Goal: Transaction & Acquisition: Purchase product/service

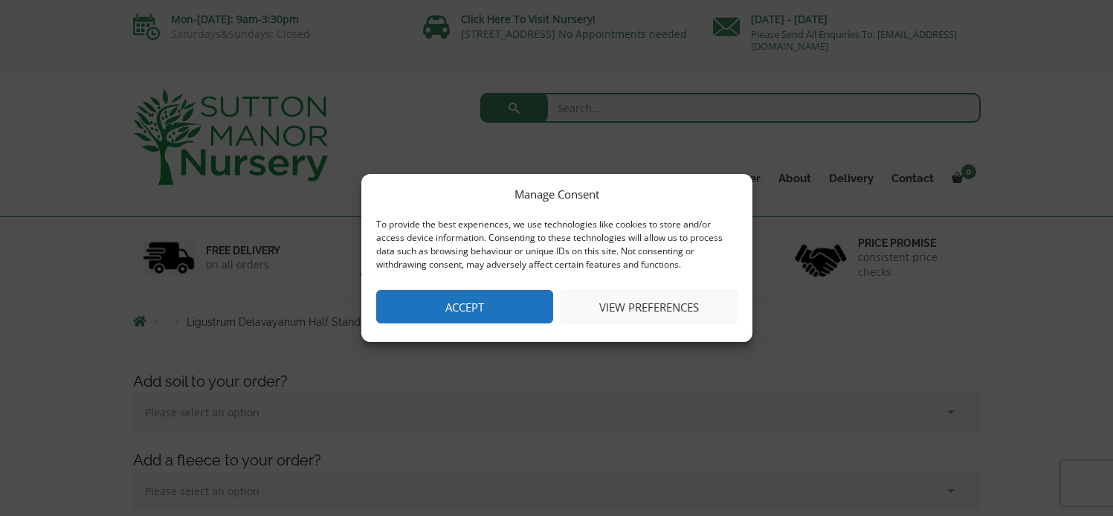
click at [454, 308] on button "Accept" at bounding box center [464, 306] width 177 height 33
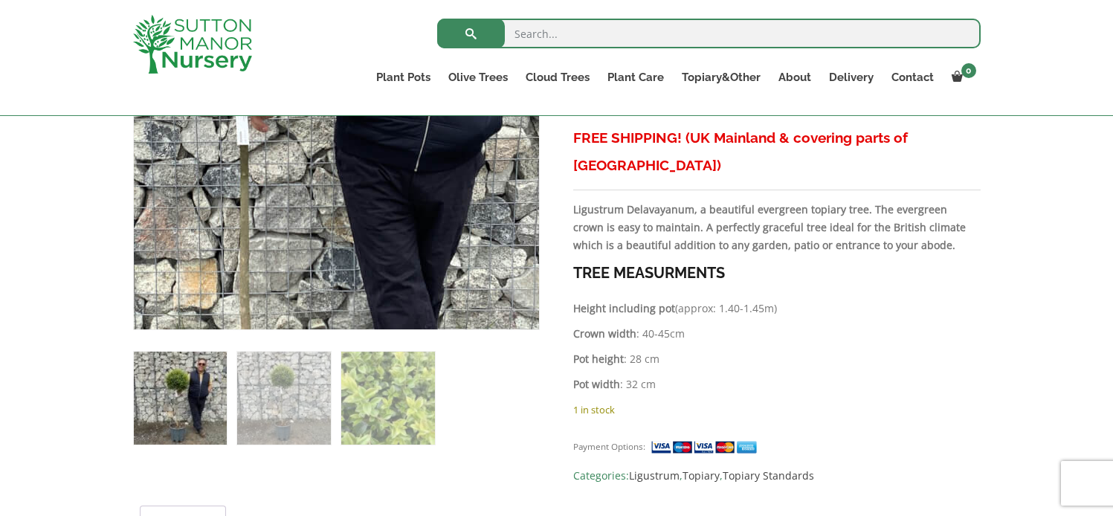
scroll to position [669, 0]
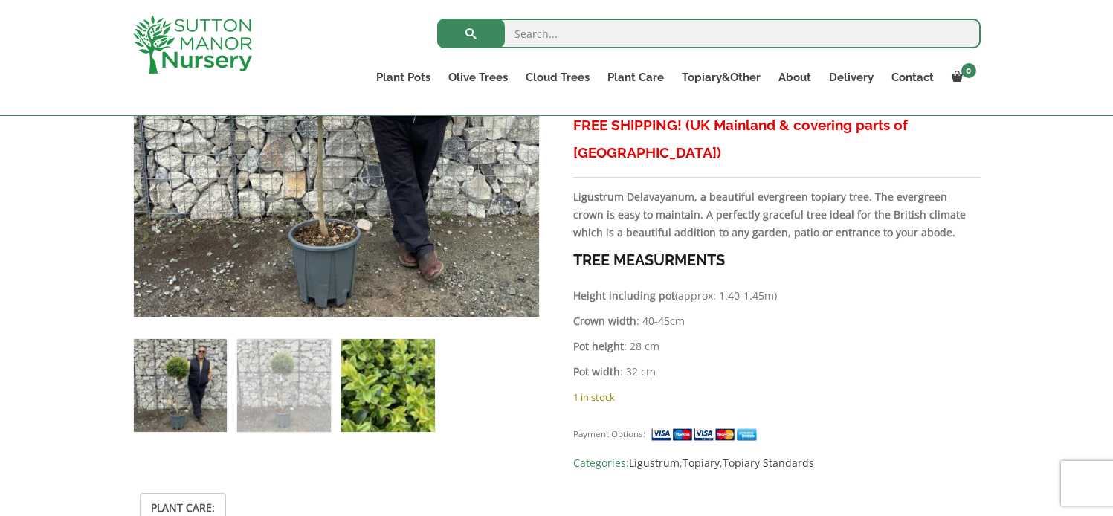
click at [378, 387] on img at bounding box center [387, 385] width 93 height 93
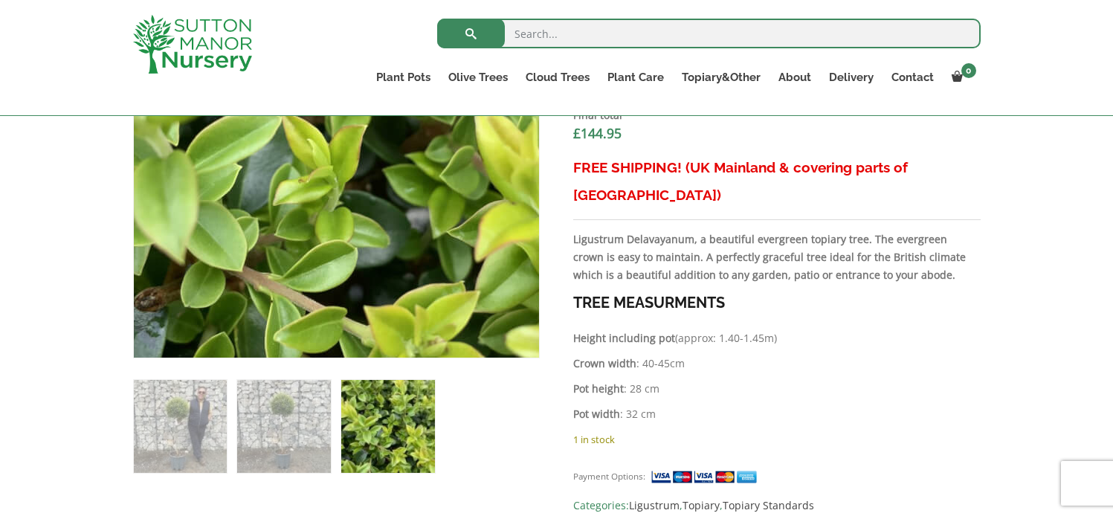
scroll to position [818, 0]
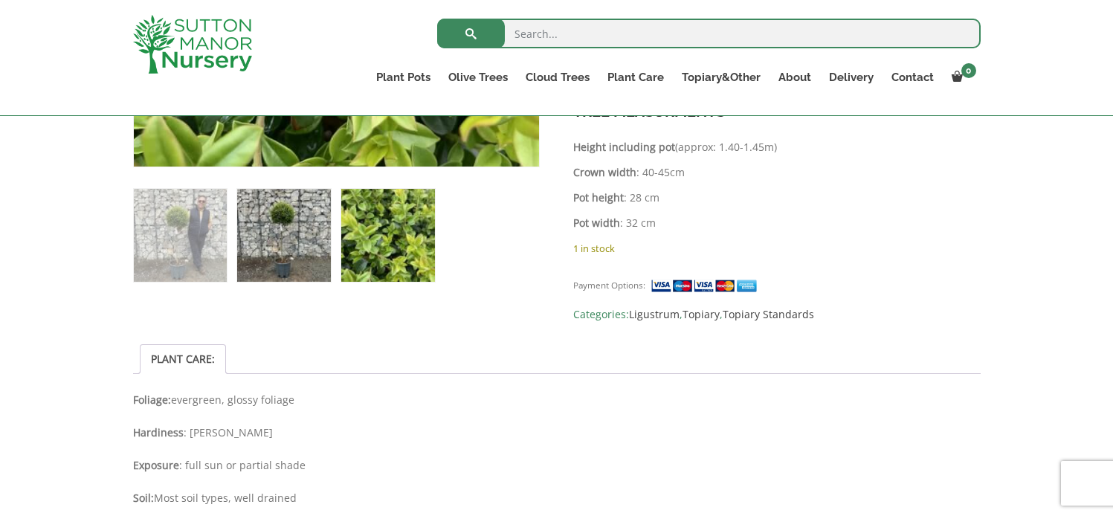
click at [280, 222] on img at bounding box center [283, 235] width 93 height 93
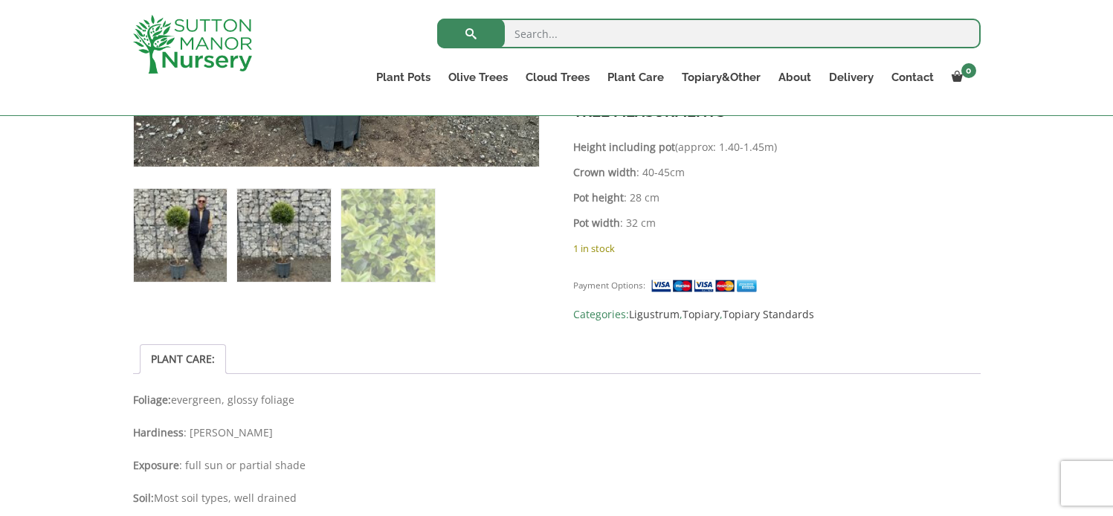
click at [190, 205] on img at bounding box center [180, 235] width 93 height 93
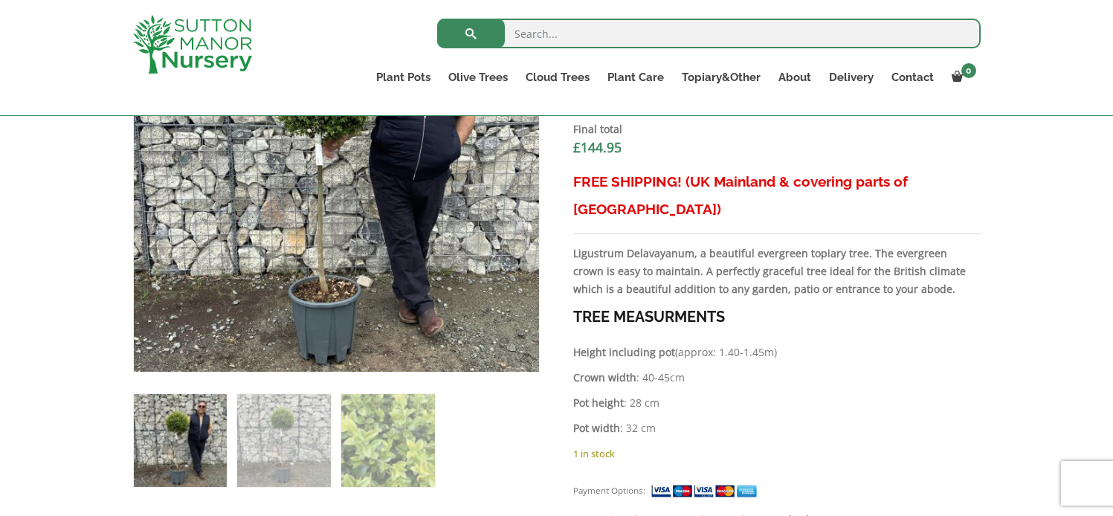
scroll to position [0, 0]
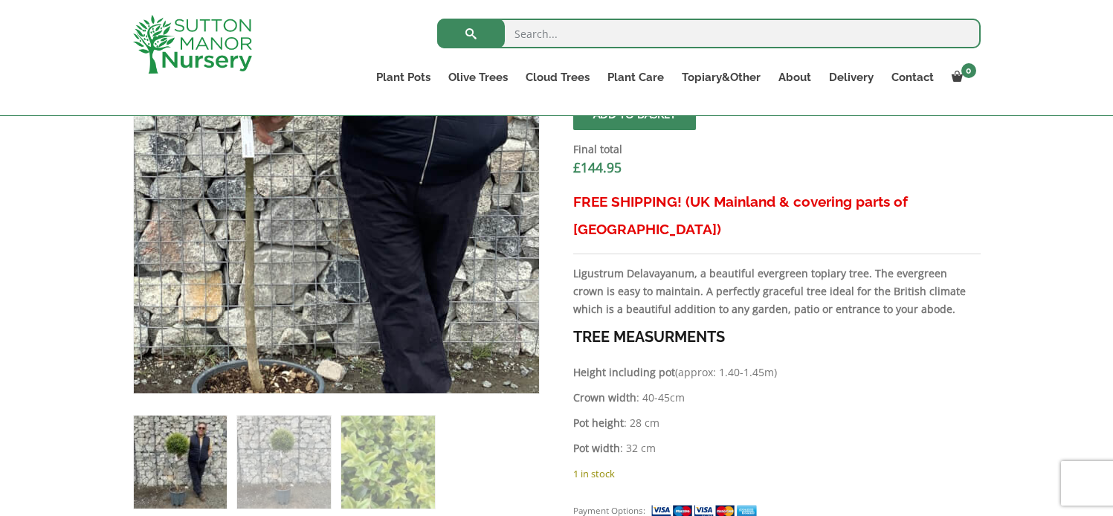
scroll to position [595, 0]
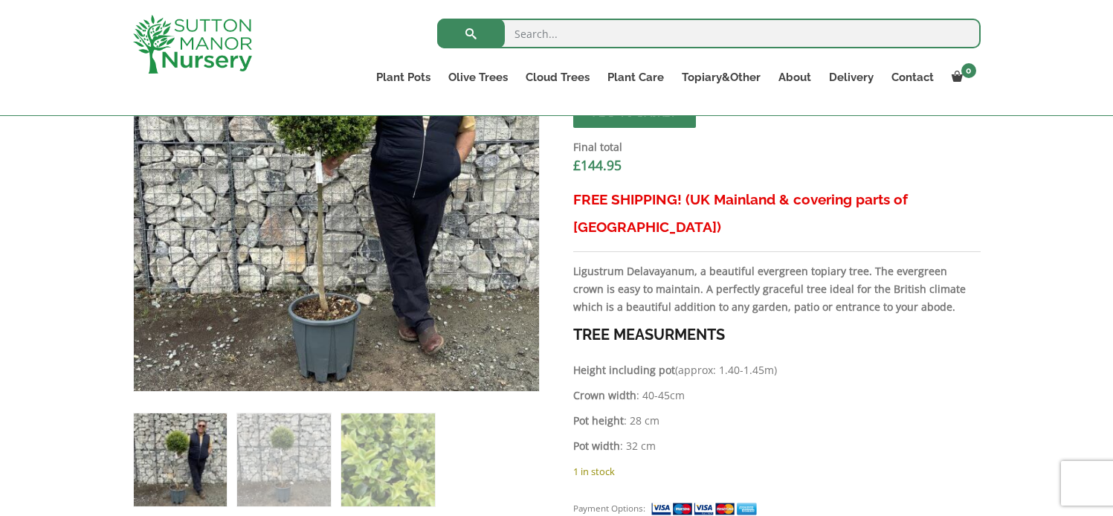
click at [482, 459] on ol at bounding box center [336, 449] width 407 height 115
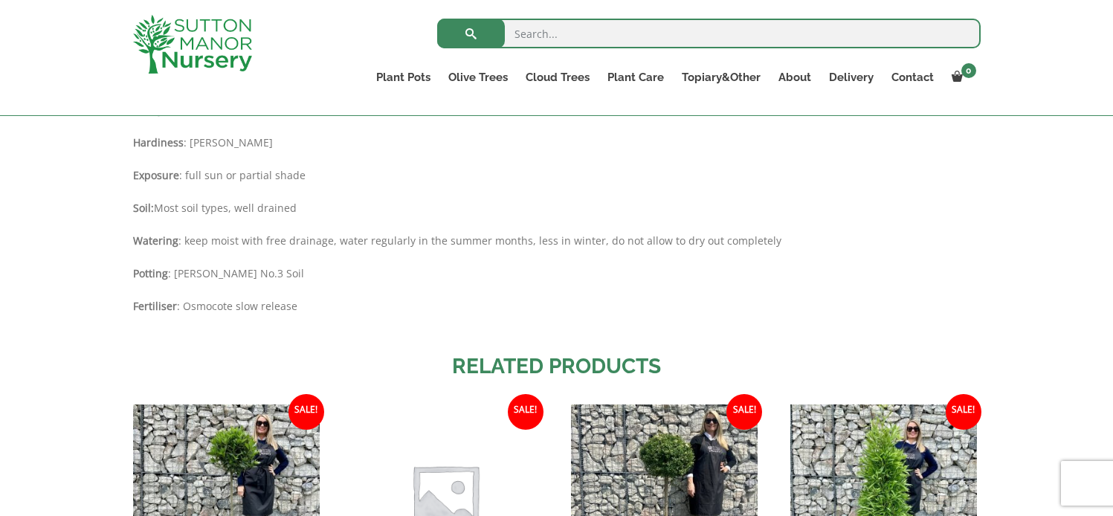
scroll to position [1041, 0]
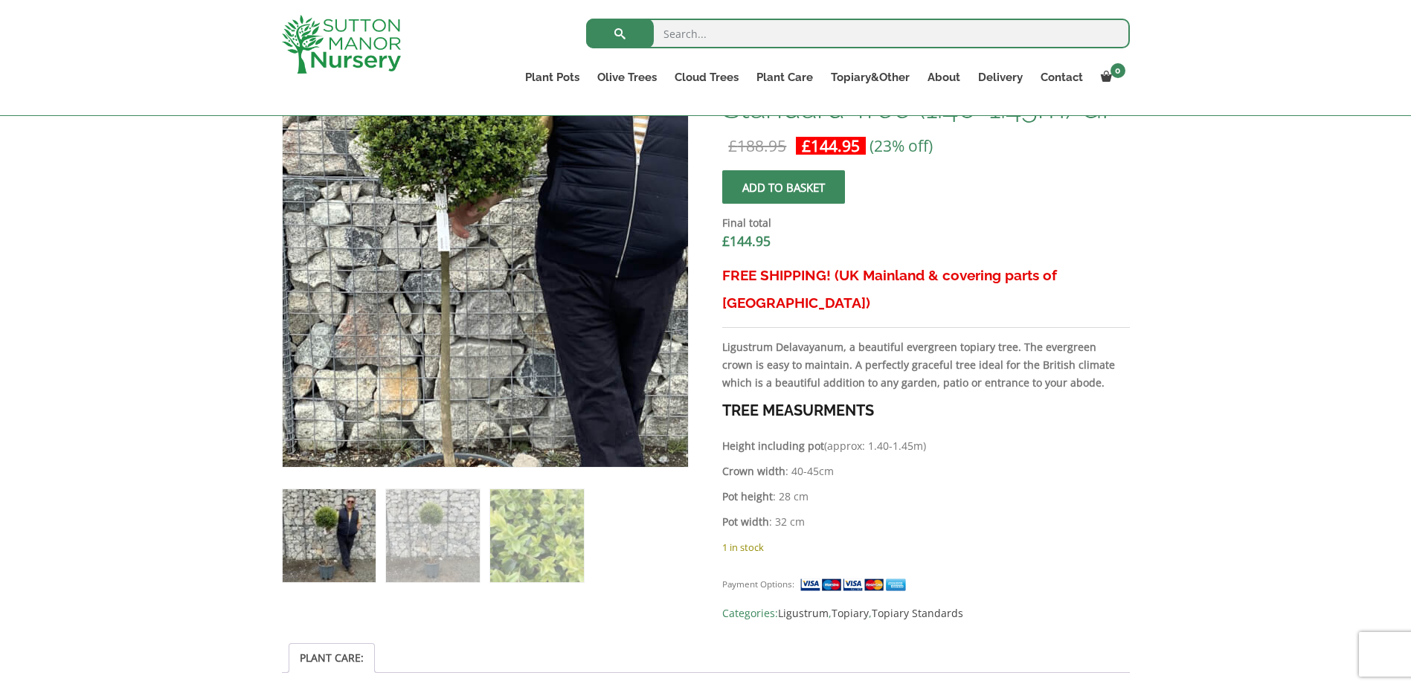
scroll to position [521, 0]
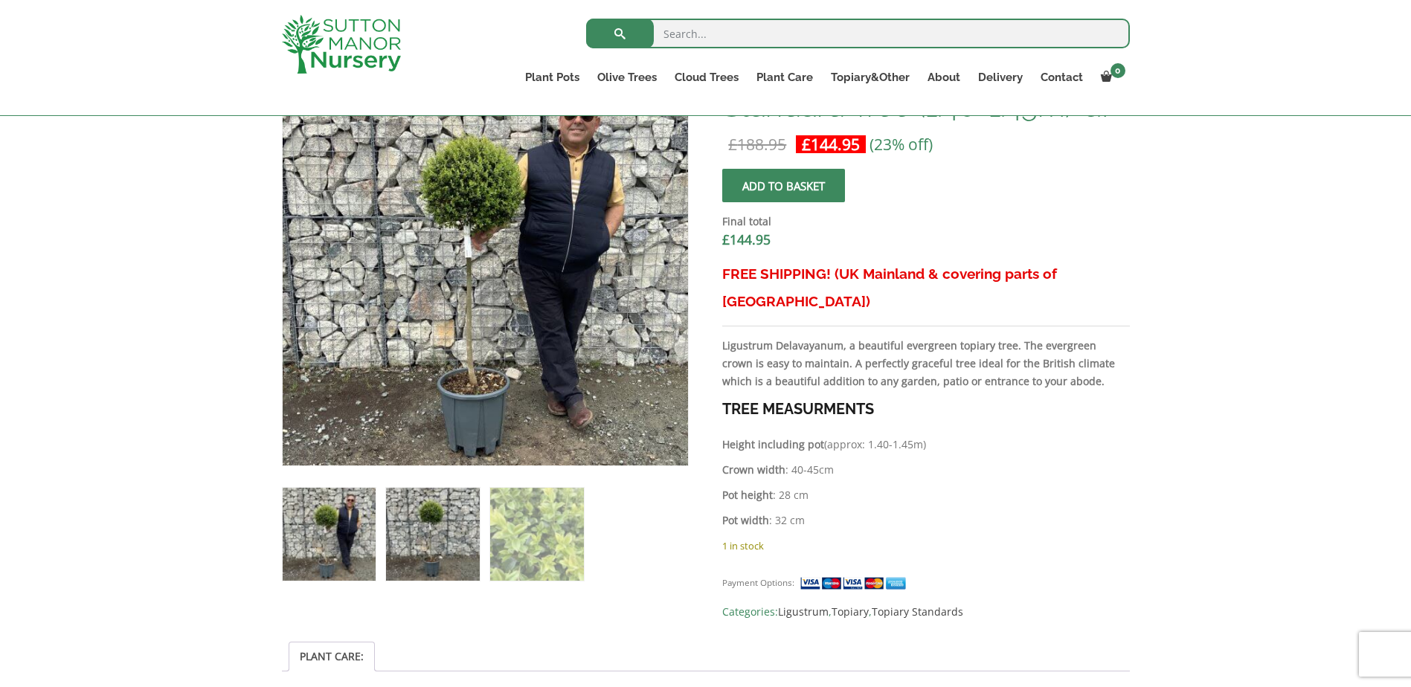
click at [424, 549] on img at bounding box center [432, 534] width 93 height 93
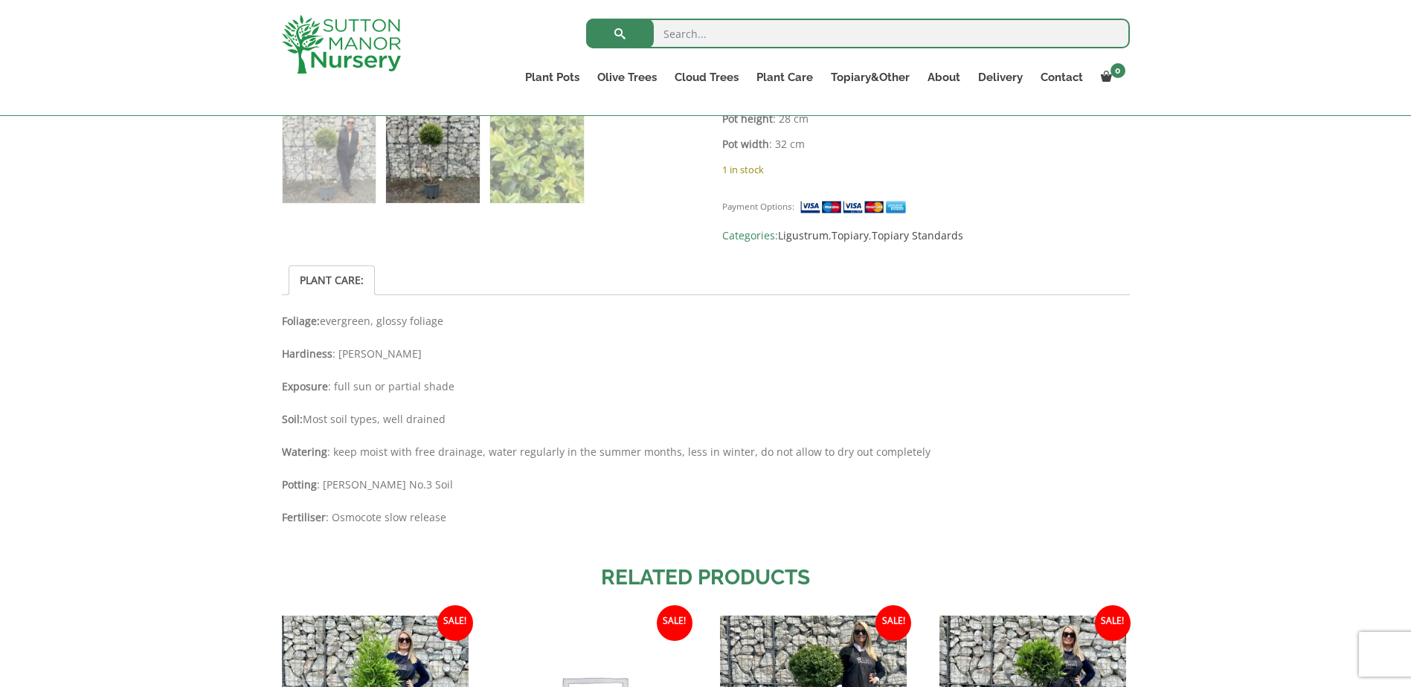
scroll to position [1116, 0]
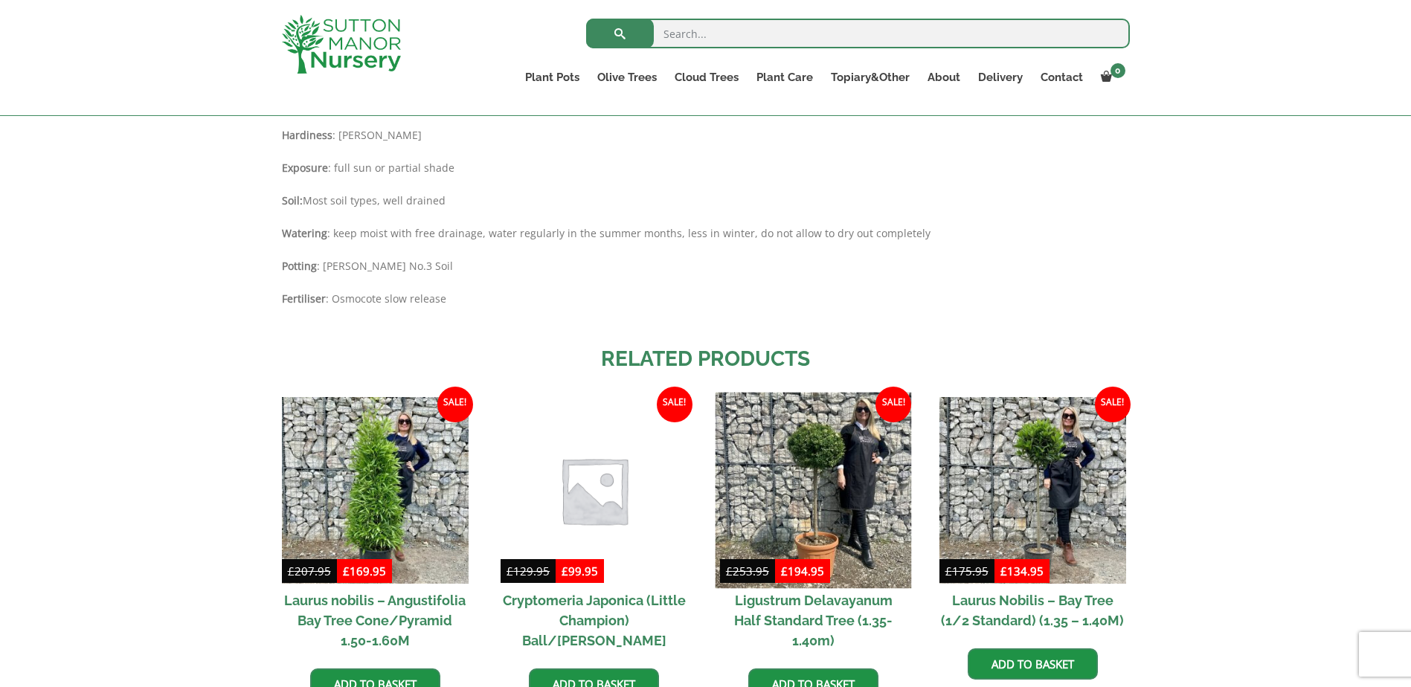
click at [836, 457] on img at bounding box center [813, 491] width 196 height 196
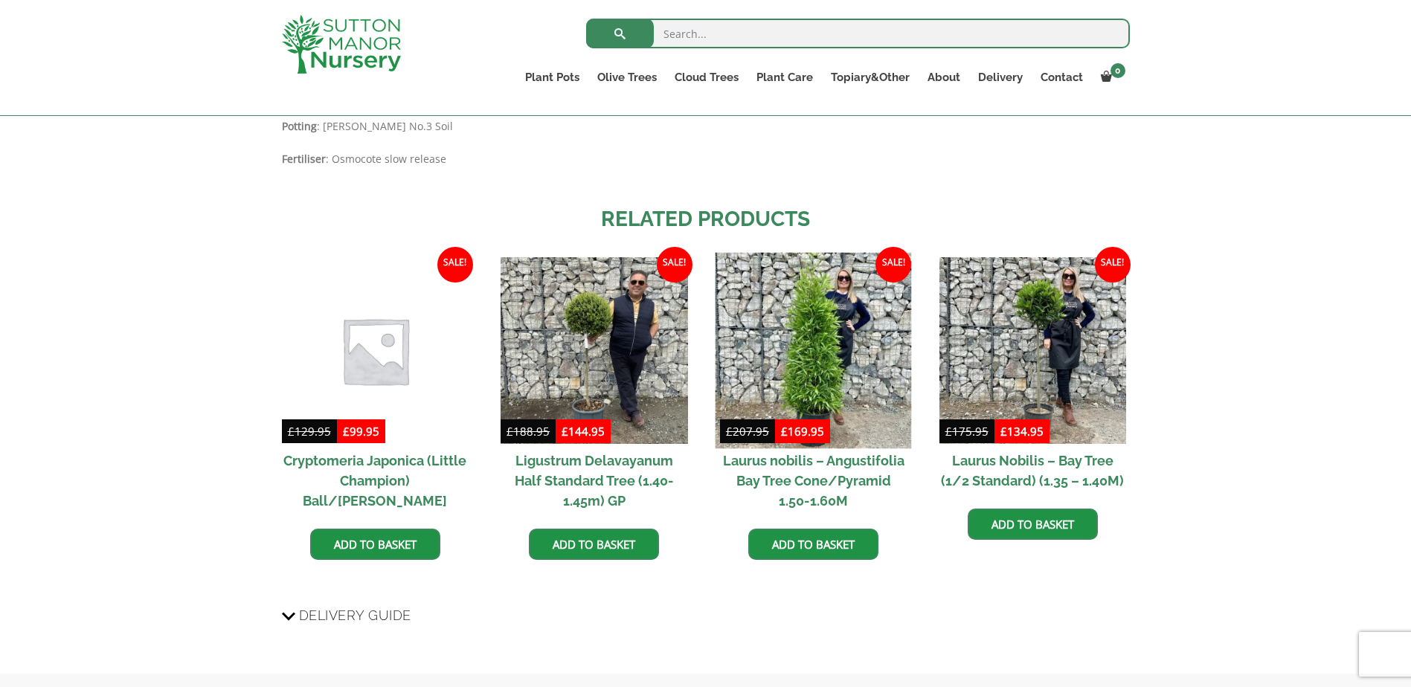
scroll to position [1264, 0]
